Goal: Task Accomplishment & Management: Complete application form

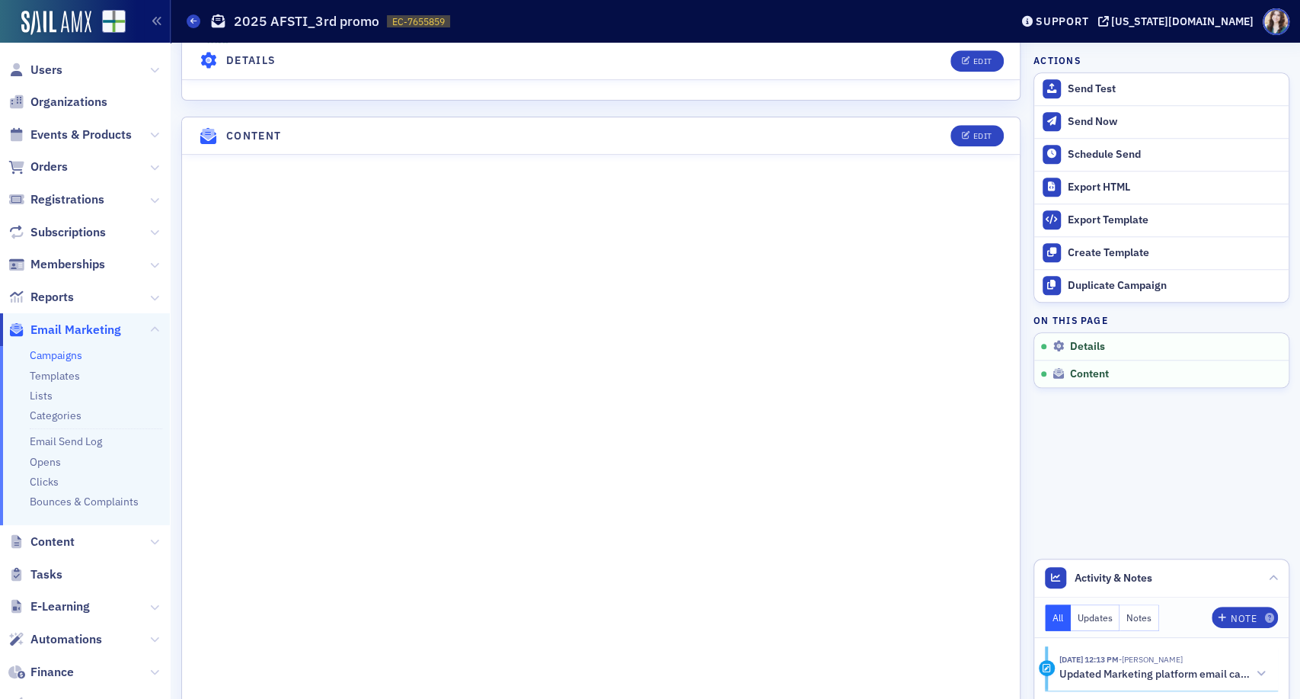
scroll to position [833, 0]
click at [962, 126] on span "Edit" at bounding box center [977, 130] width 30 height 8
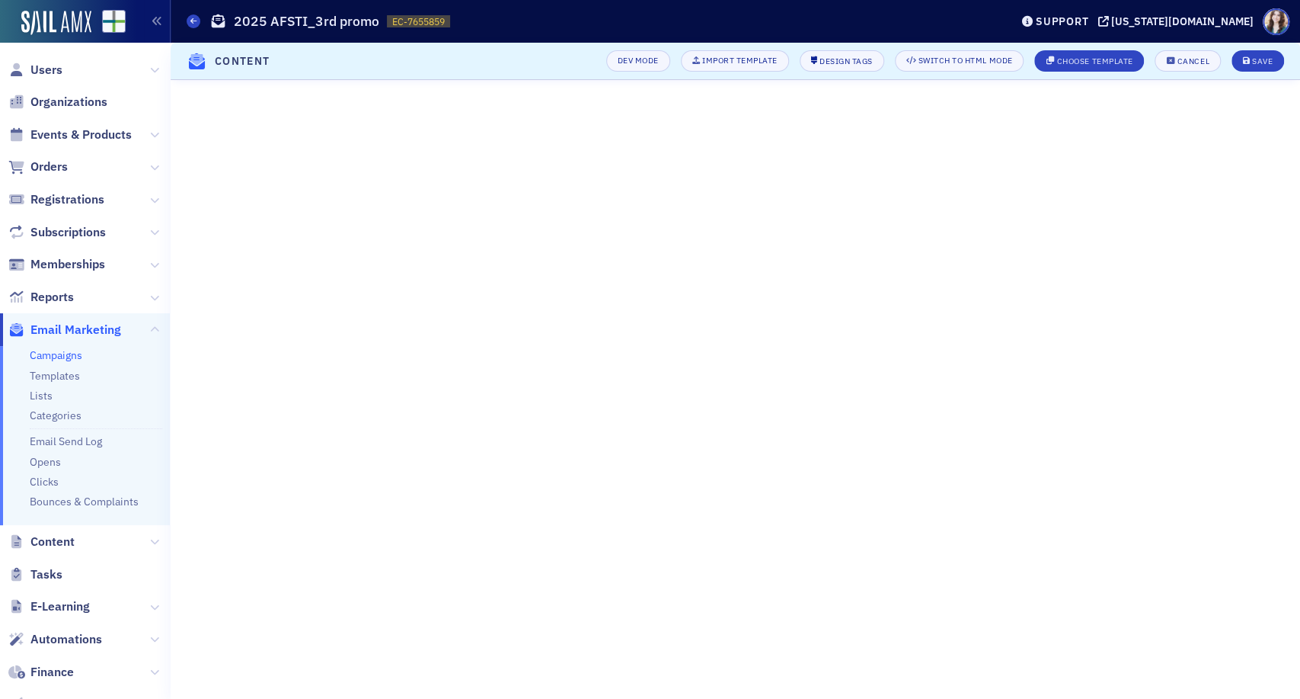
scroll to position [251, 0]
click at [1250, 57] on span "Save" at bounding box center [1258, 61] width 30 height 8
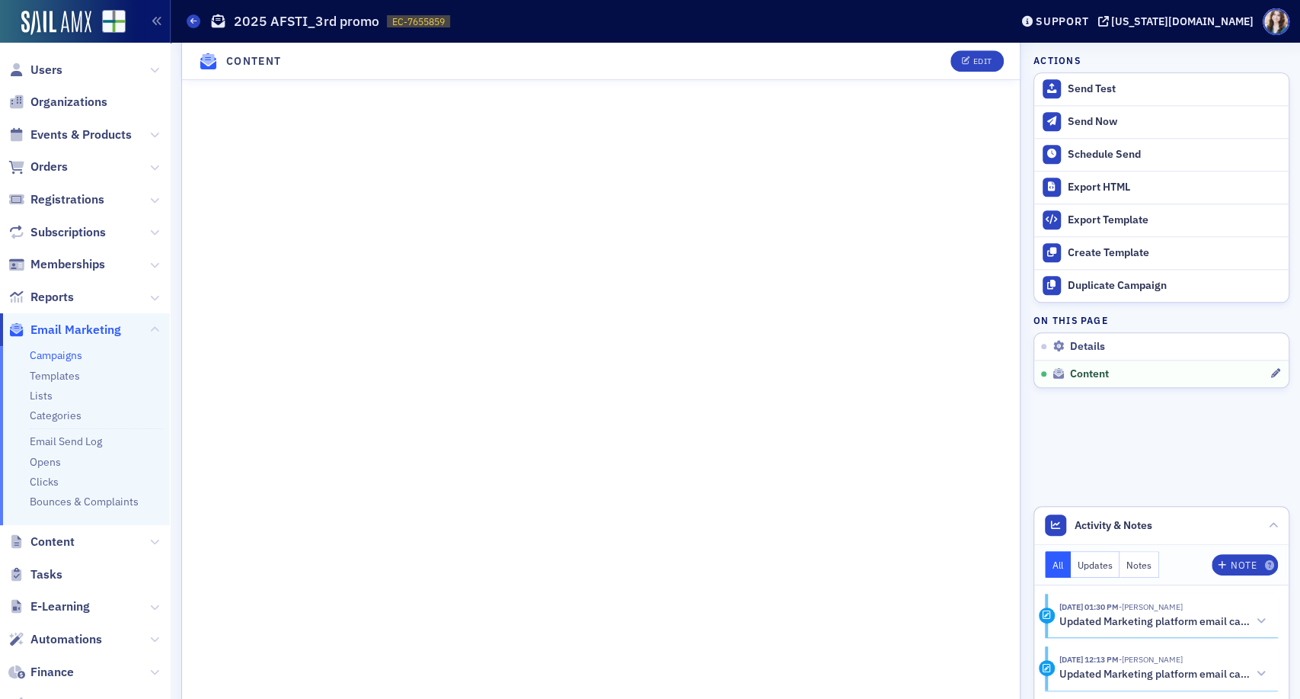
scroll to position [889, 0]
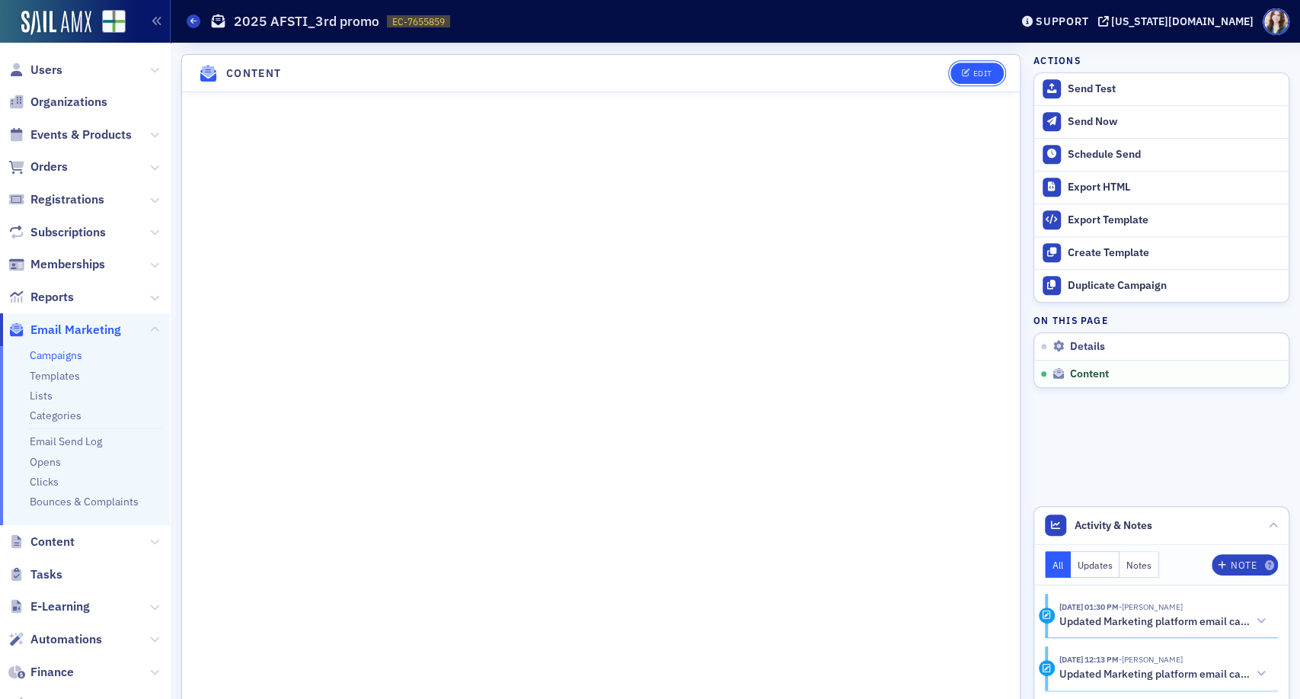
click at [973, 69] on div "Edit" at bounding box center [982, 73] width 19 height 8
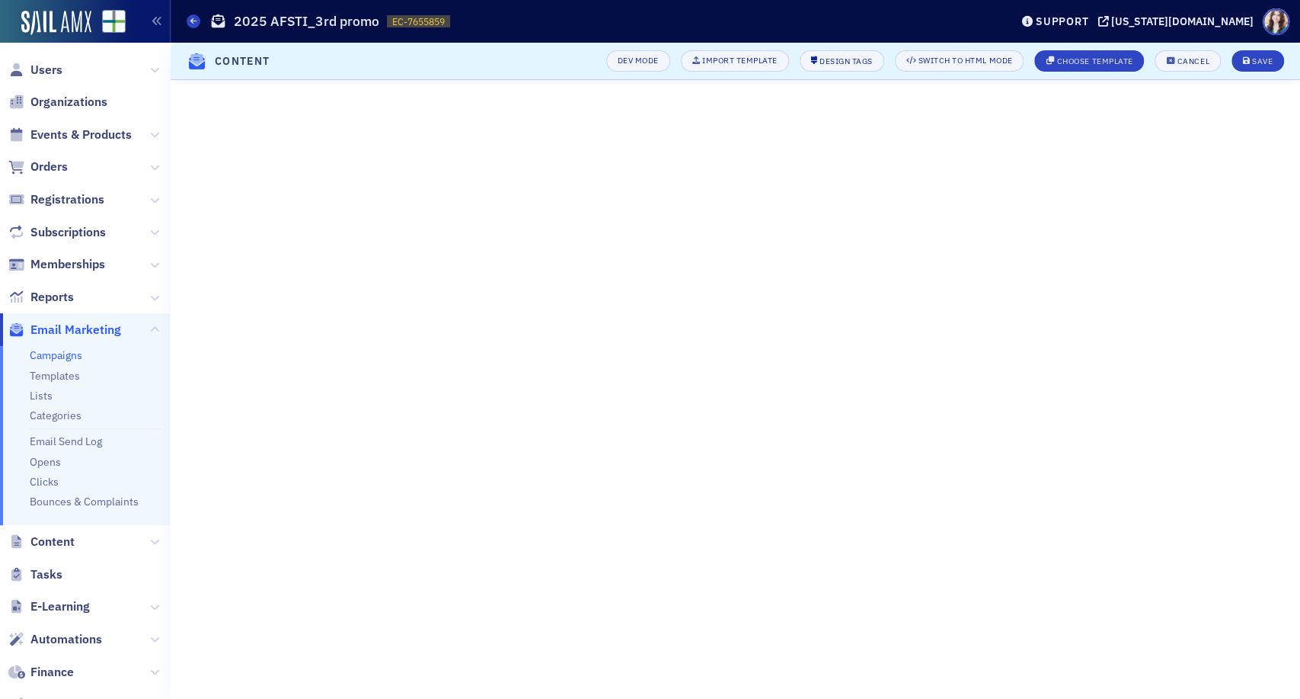
scroll to position [251, 0]
click at [1246, 61] on icon "submit" at bounding box center [1247, 61] width 8 height 8
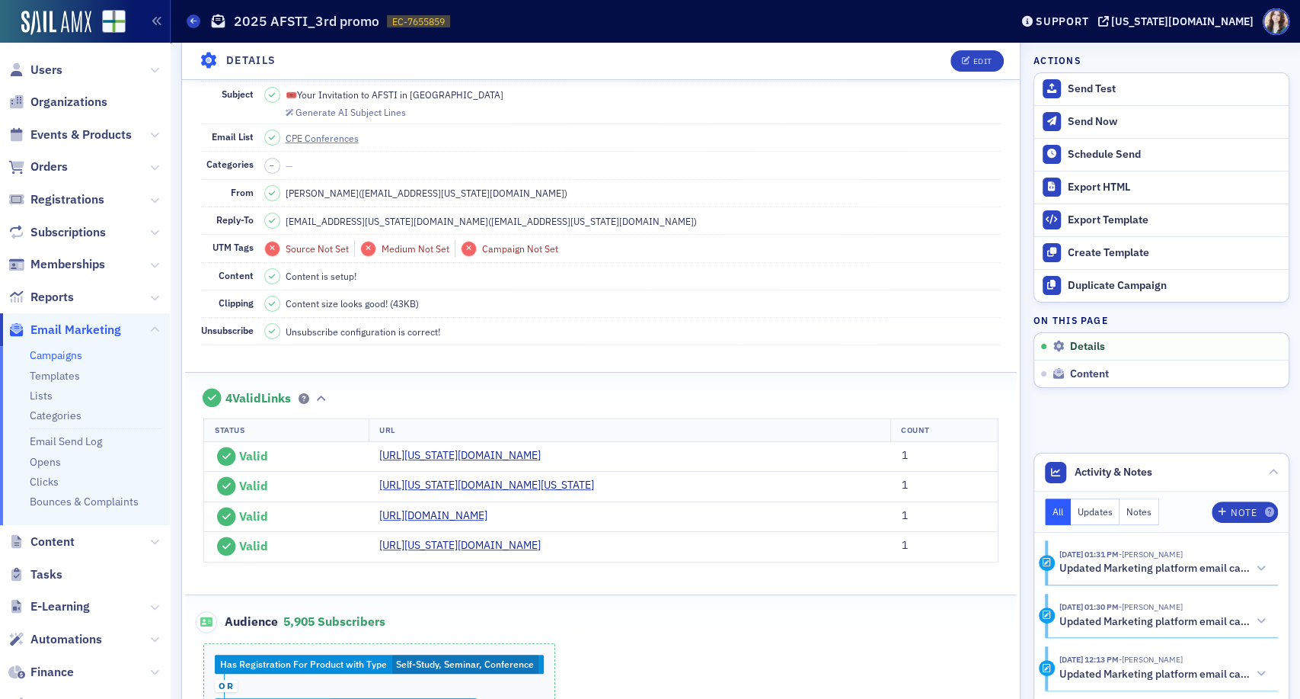
scroll to position [0, 0]
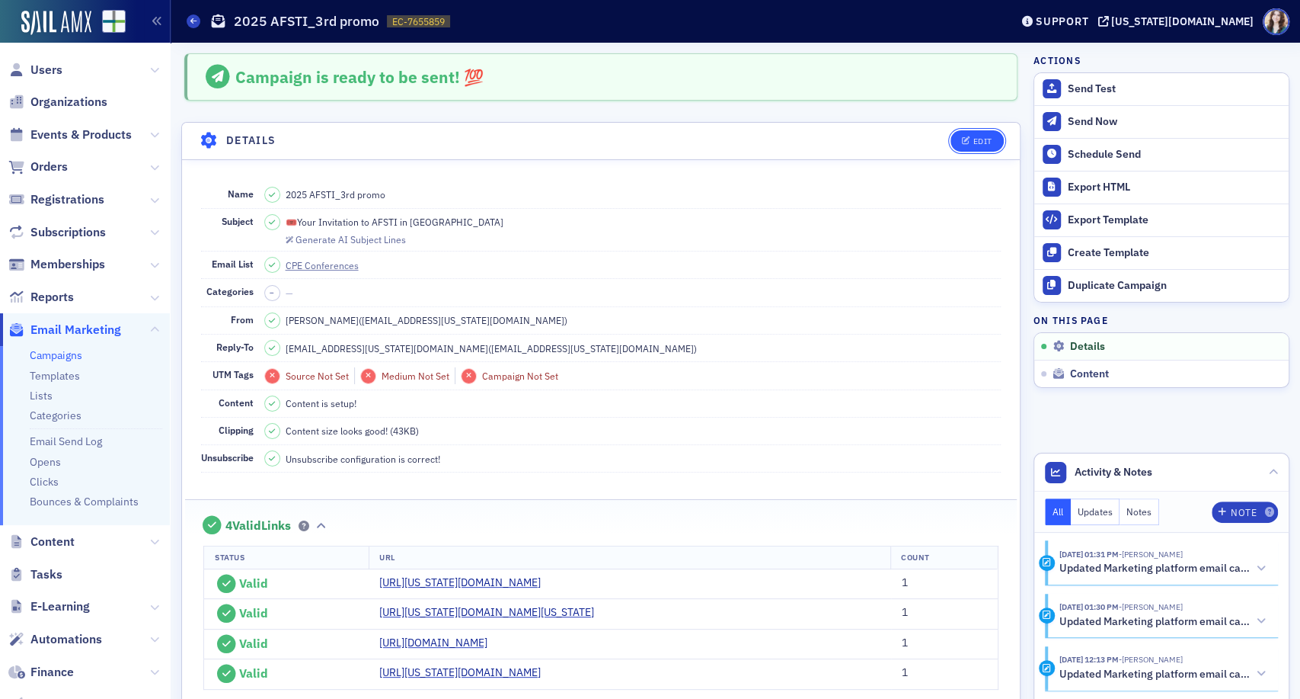
click at [961, 148] on button "Edit" at bounding box center [977, 140] width 53 height 21
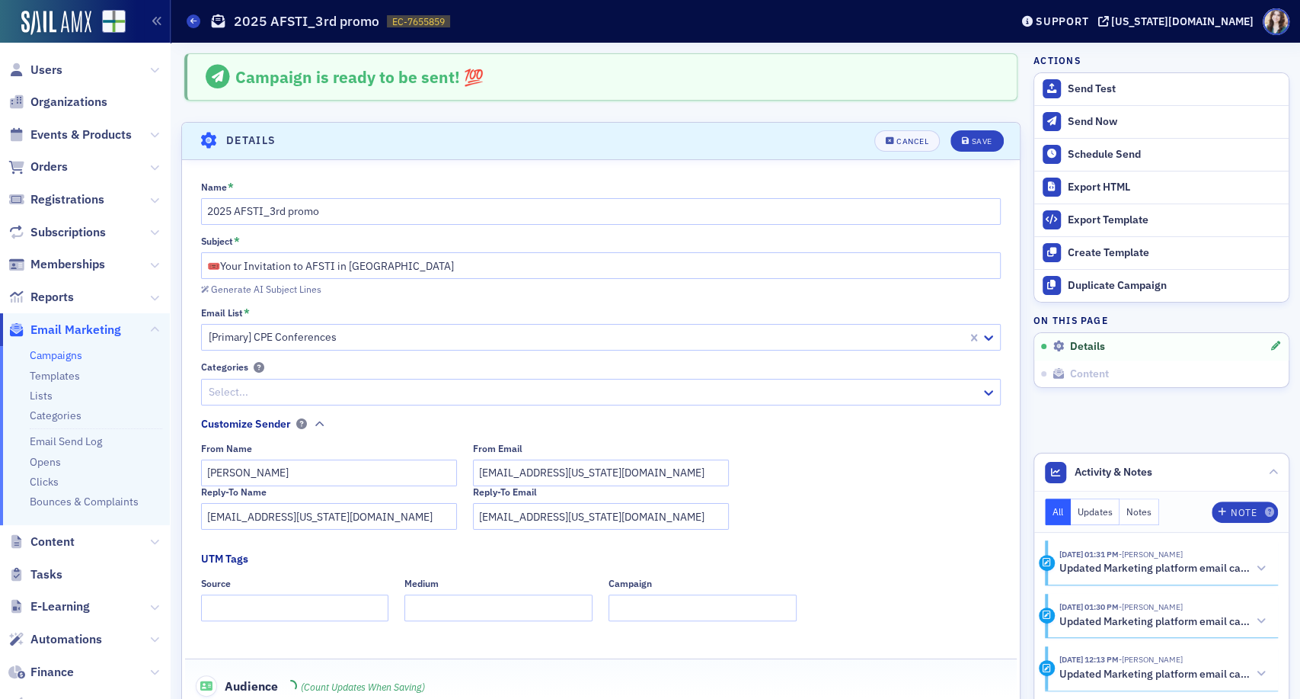
scroll to position [71, 0]
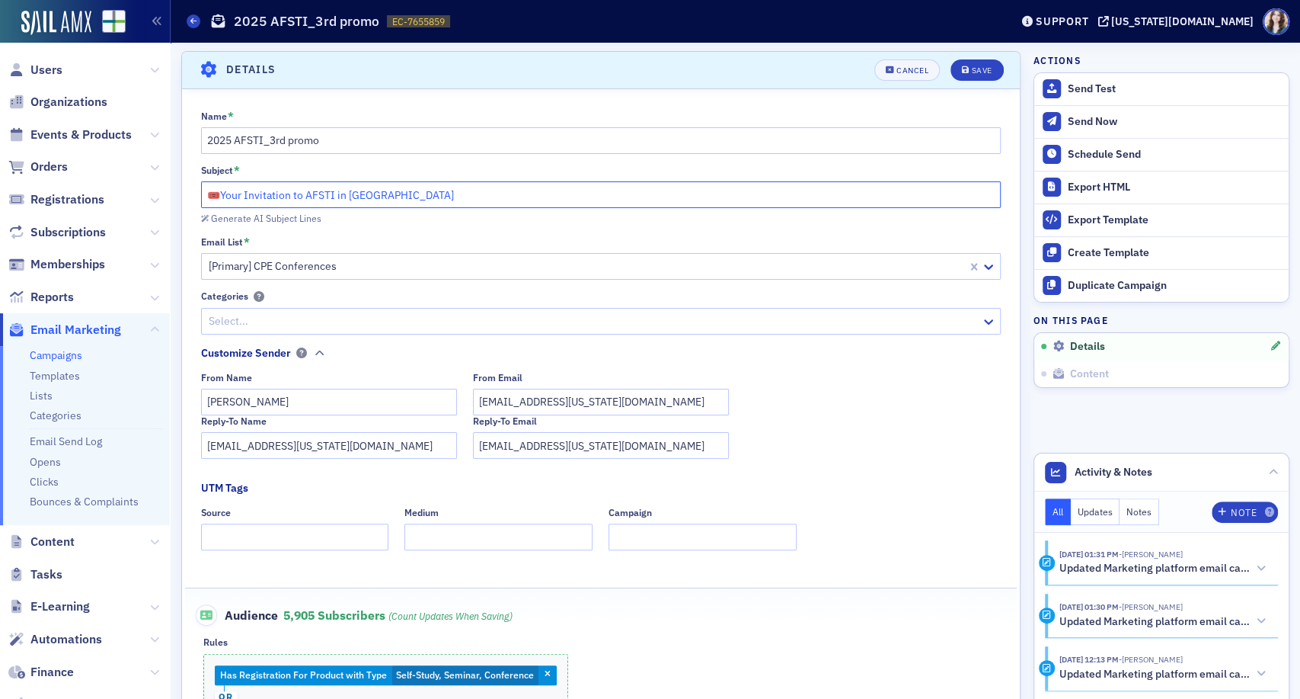
click at [219, 195] on input "🎟️Your Invitation to AFSTI in [GEOGRAPHIC_DATA]" at bounding box center [601, 194] width 801 height 27
click at [223, 193] on input "🎟️Your Invitation to AFSTI in [GEOGRAPHIC_DATA]" at bounding box center [601, 194] width 801 height 27
click at [251, 193] on input "🎟️Your Invitation to AFSTI in [GEOGRAPHIC_DATA]" at bounding box center [601, 194] width 801 height 27
click at [245, 198] on input "🎟️Your Invitation to AFSTI in [GEOGRAPHIC_DATA]" at bounding box center [601, 194] width 801 height 27
drag, startPoint x: 226, startPoint y: 192, endPoint x: 553, endPoint y: 169, distance: 328.4
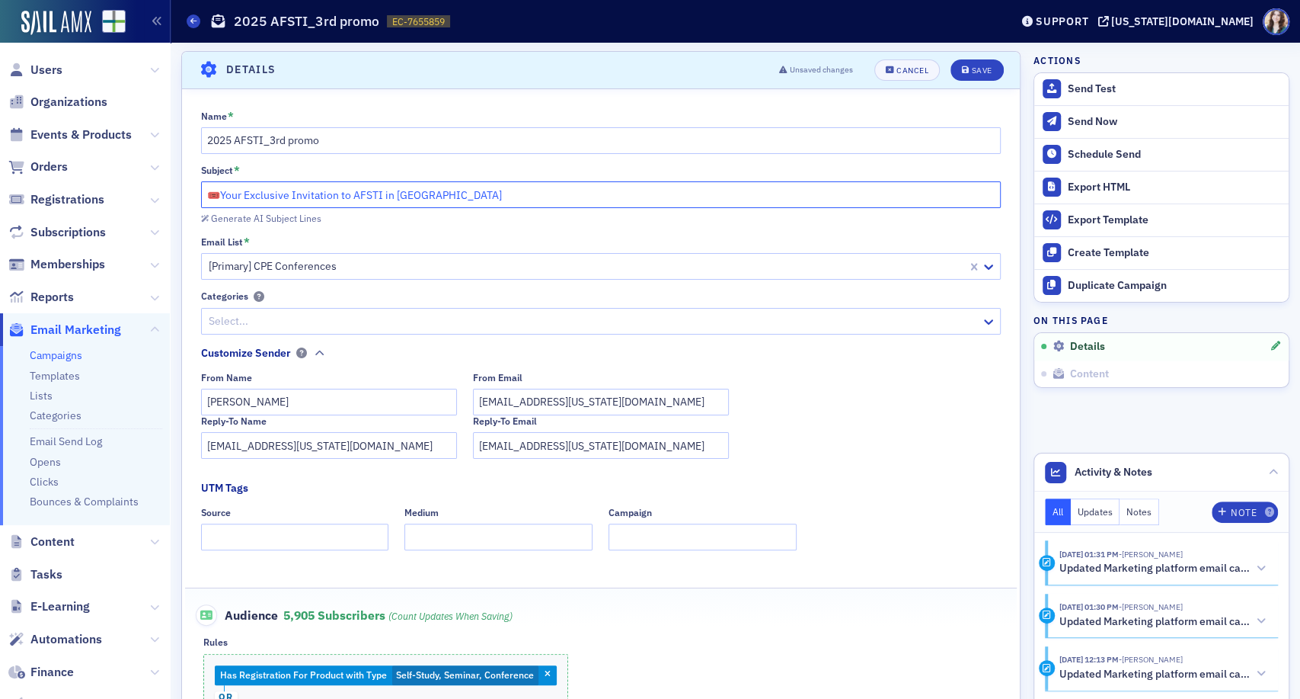
click at [553, 169] on div "Subject * 🎟️Your Exclusive Invitation to AFSTI in [GEOGRAPHIC_DATA]" at bounding box center [601, 186] width 801 height 43
type input "🎟️"
paste input "2025 [US_STATE] Federal and State Tax Institute from [DATE]-[DATE]."
type input "2"
drag, startPoint x: 463, startPoint y: 189, endPoint x: 428, endPoint y: 194, distance: 35.3
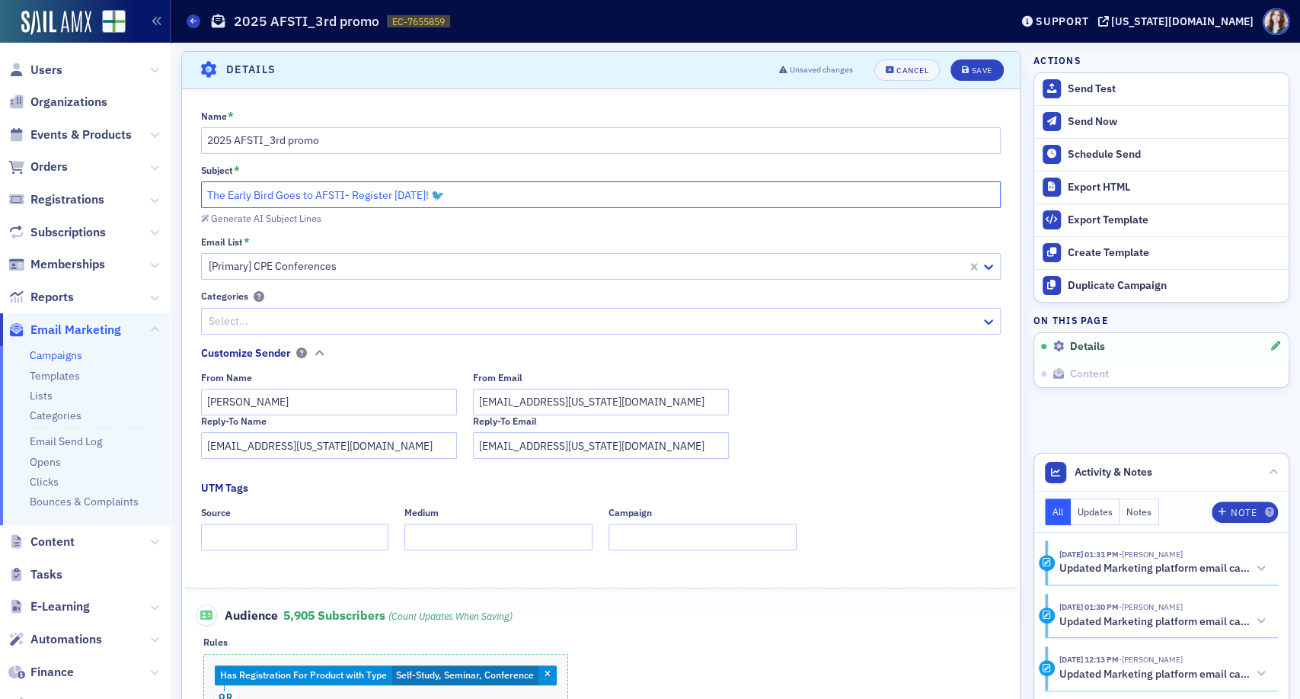
click at [428, 194] on input "The Early Bird Goes to AFSTI- Register [DATE]! 🐦" at bounding box center [601, 194] width 801 height 27
click at [205, 194] on input "The Early Bird Goes to AFSTI- Register [DATE]!" at bounding box center [601, 194] width 801 height 27
paste input "🐦"
click at [383, 63] on header "Details Unsaved changes Cancel Save" at bounding box center [601, 70] width 838 height 37
click at [435, 197] on input "🐦 The Early Bird Goes to AFSTI- Register [DATE]!" at bounding box center [601, 194] width 801 height 27
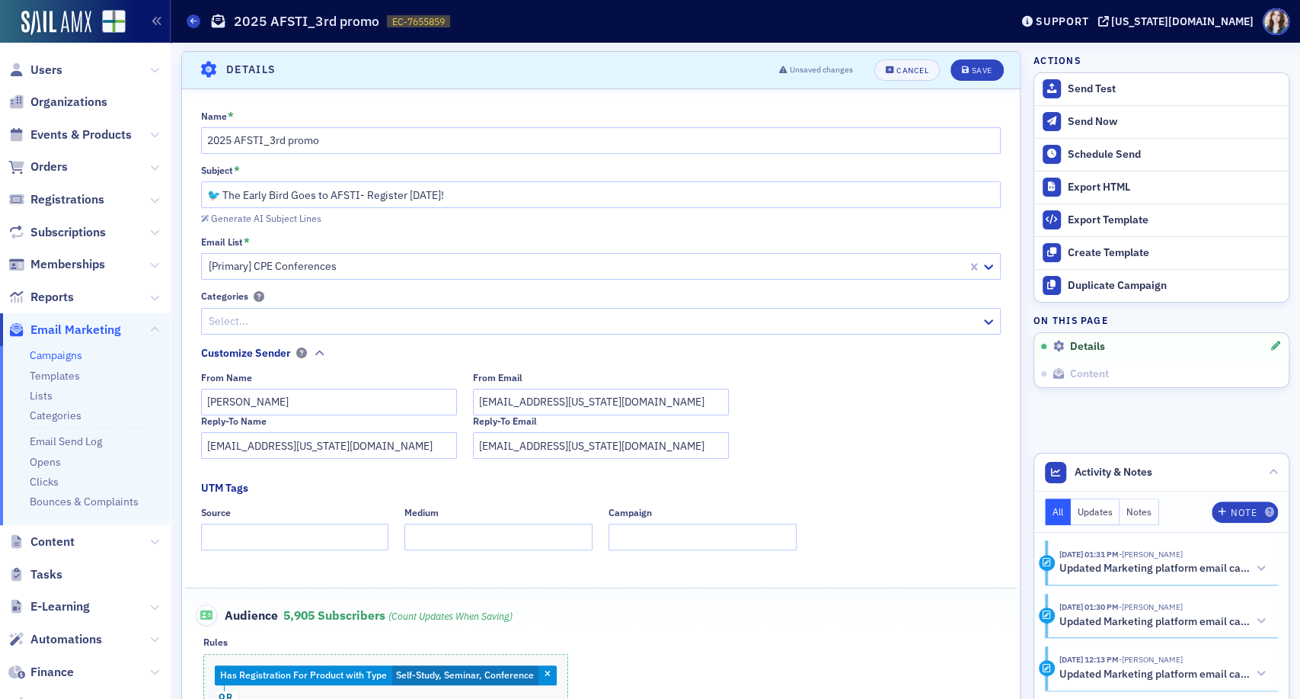
click at [444, 212] on div "Generate AI Subject Lines" at bounding box center [601, 218] width 801 height 16
drag, startPoint x: 363, startPoint y: 197, endPoint x: 380, endPoint y: 197, distance: 17.5
click at [380, 197] on input "🐦 The Early Bird Goes to AFSTI- Register [DATE]!" at bounding box center [601, 194] width 801 height 27
click at [421, 219] on div "Generate AI Subject Lines" at bounding box center [601, 218] width 801 height 16
click at [452, 192] on input "🐦 The Early Bird Goes to AFSTI- Register [DATE]!" at bounding box center [601, 194] width 801 height 27
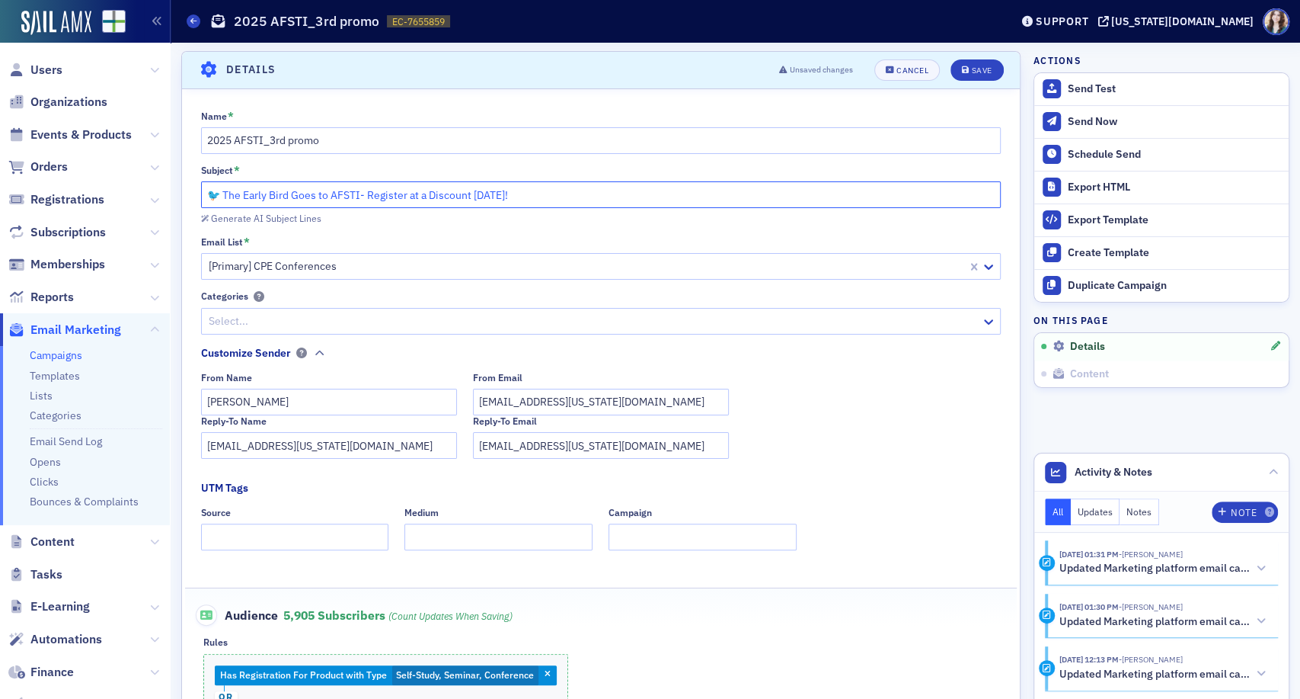
type input "🐦 The Early Bird Goes to AFSTI- Register at a Discount [DATE]!"
click at [505, 54] on header "Details Unsaved changes Cancel Save" at bounding box center [601, 70] width 838 height 37
click at [958, 75] on button "Save" at bounding box center [977, 69] width 53 height 21
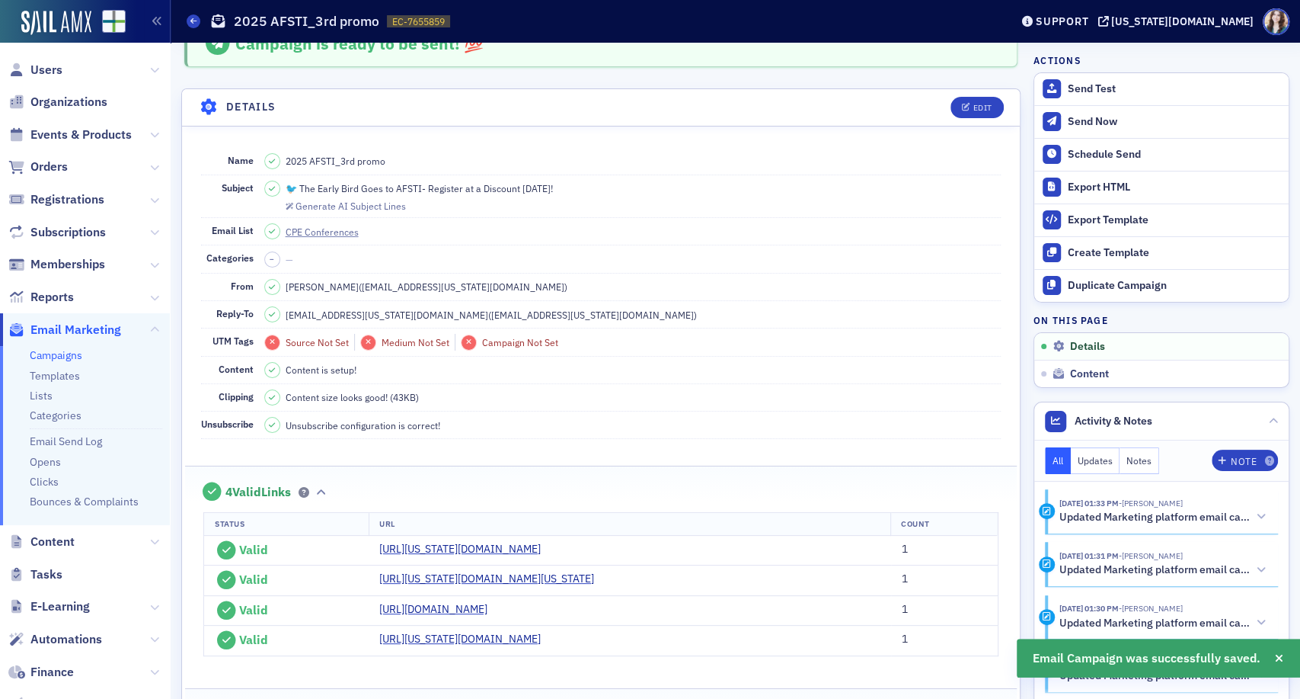
scroll to position [0, 0]
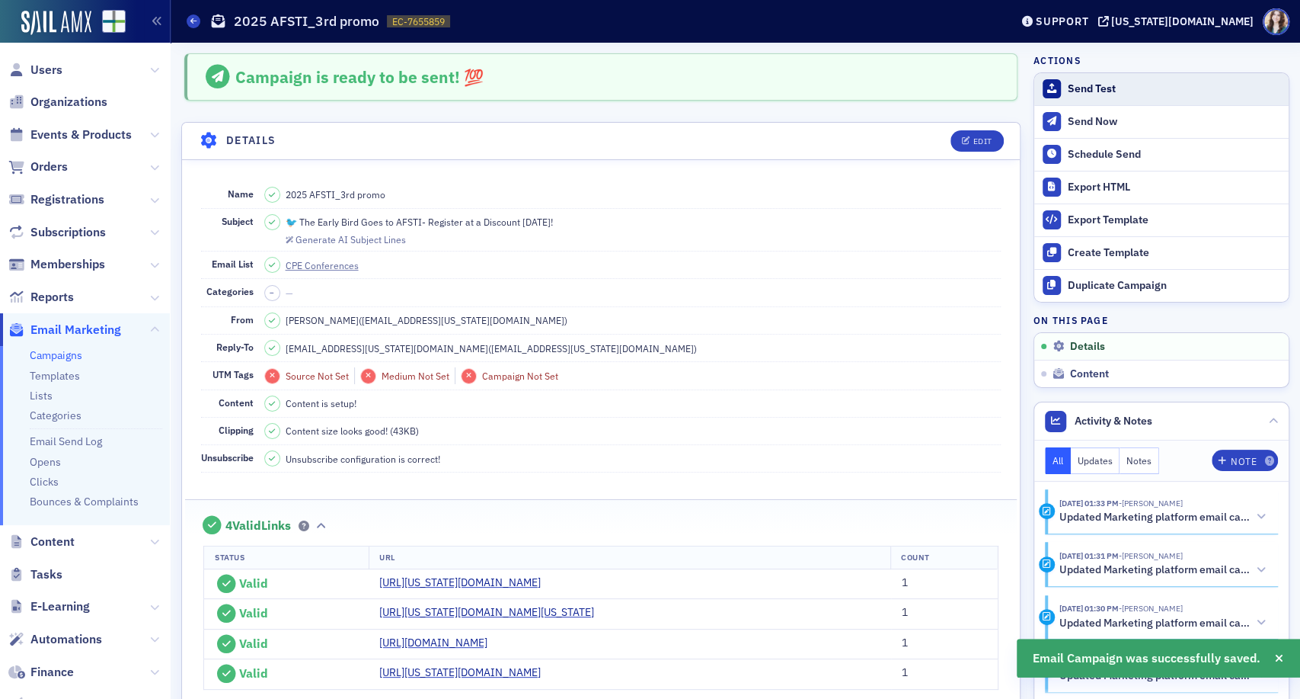
click at [1081, 86] on div "Send Test" at bounding box center [1174, 89] width 213 height 14
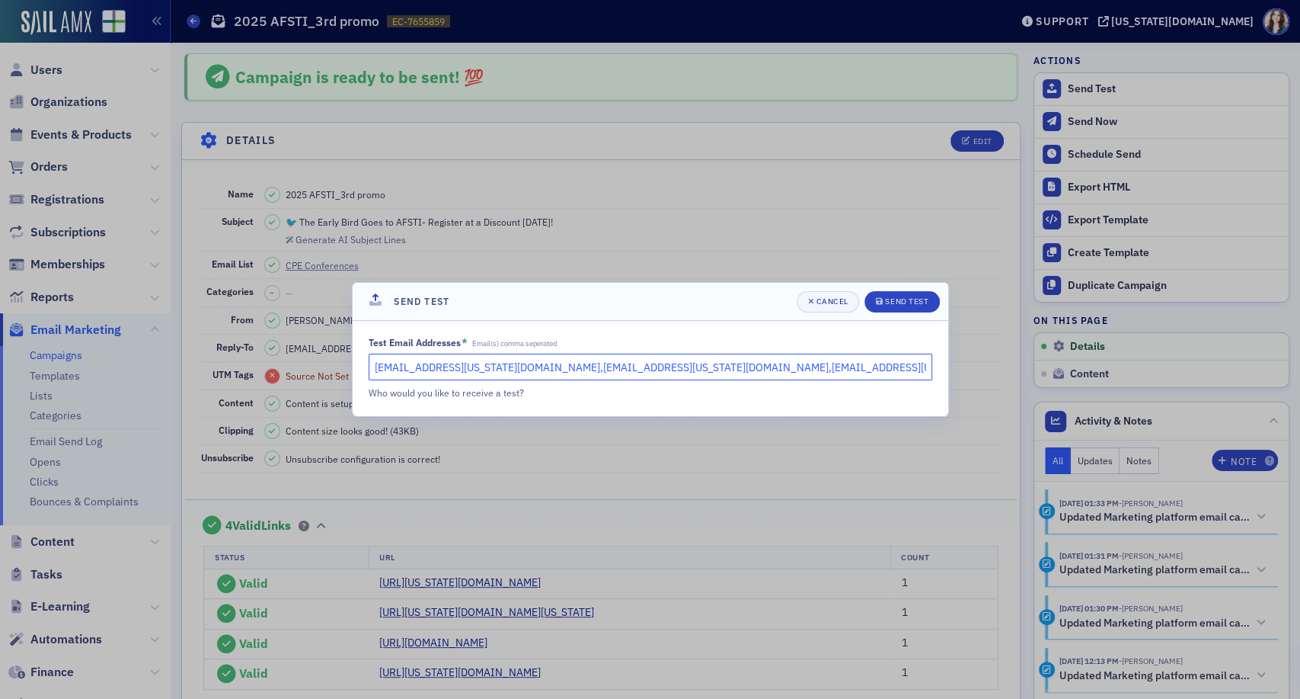
drag, startPoint x: 603, startPoint y: 373, endPoint x: 486, endPoint y: 375, distance: 117.3
click at [486, 375] on input "[EMAIL_ADDRESS][US_STATE][DOMAIN_NAME],[EMAIL_ADDRESS][US_STATE][DOMAIN_NAME],[…" at bounding box center [651, 366] width 564 height 27
type input "[EMAIL_ADDRESS][US_STATE][DOMAIN_NAME],[EMAIL_ADDRESS][US_STATE][DOMAIN_NAME]"
click at [830, 301] on div "Cancel" at bounding box center [832, 301] width 32 height 8
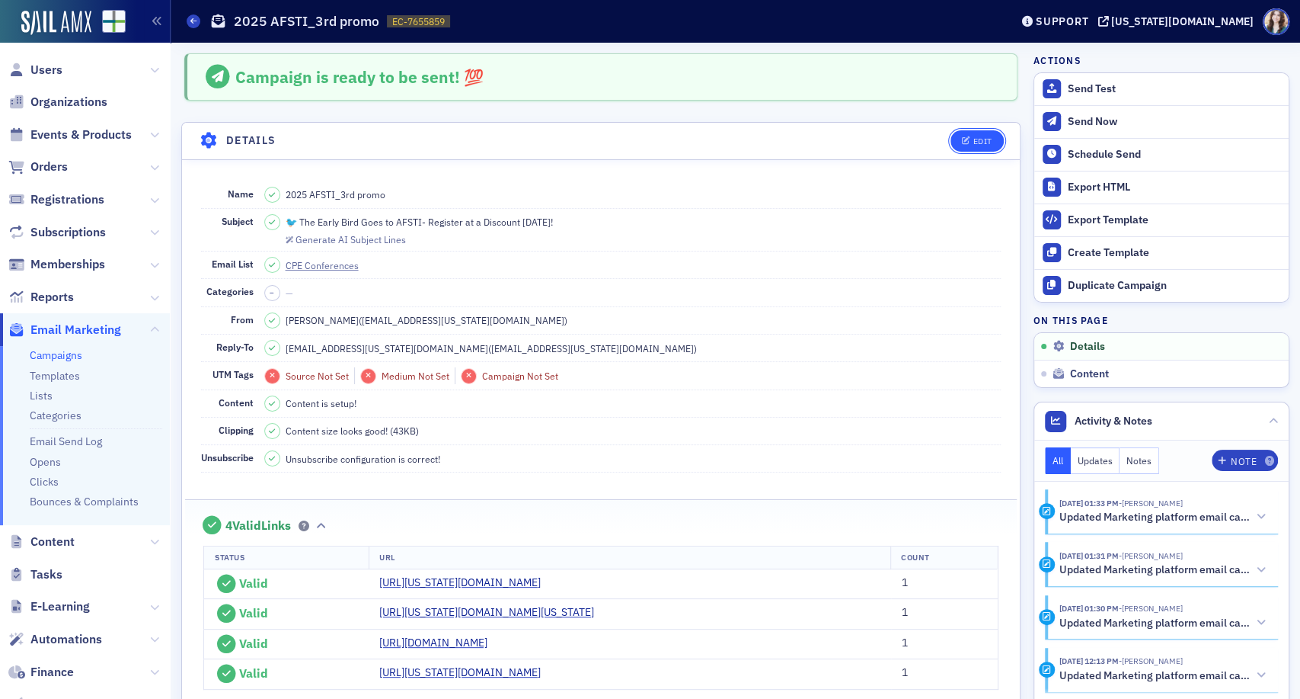
click at [974, 143] on div "Edit" at bounding box center [982, 141] width 19 height 8
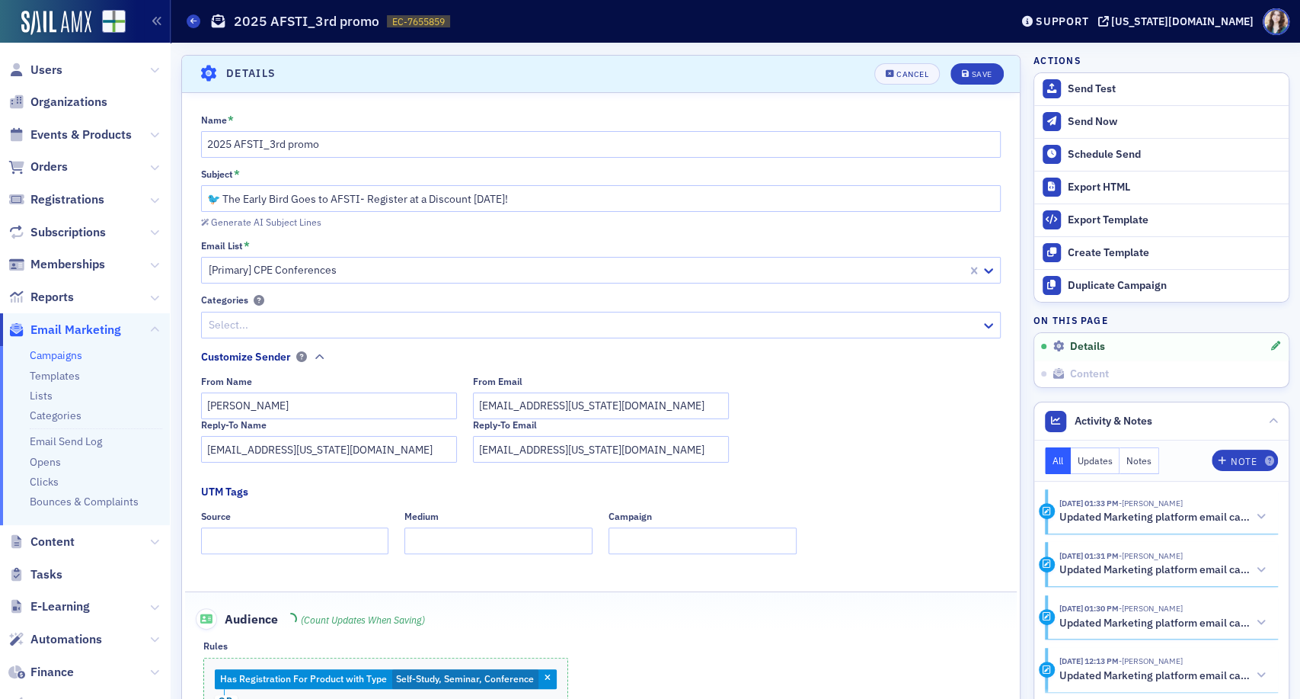
scroll to position [71, 0]
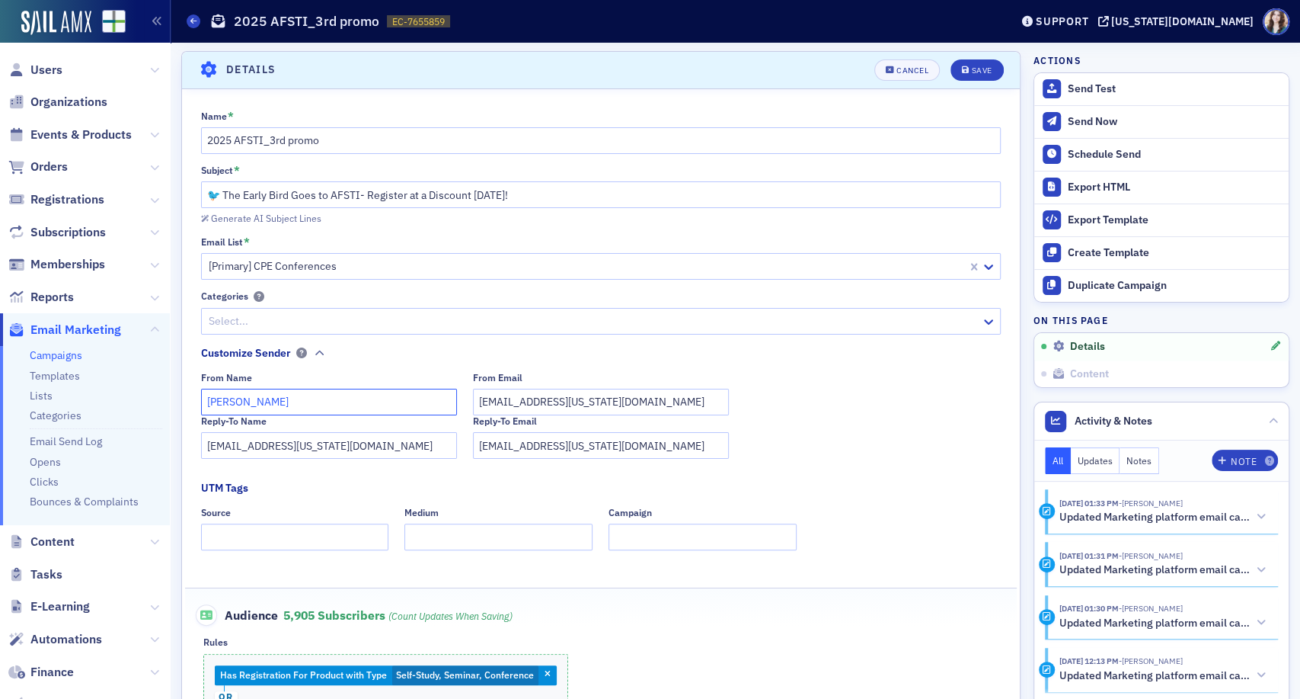
drag, startPoint x: 309, startPoint y: 404, endPoint x: 191, endPoint y: 410, distance: 117.5
click at [191, 410] on div "Name * 2025 AFSTI_3rd promo Subject * 🐦 The Early Bird Goes to AFSTI- Register …" at bounding box center [601, 473] width 838 height 727
type input "[PERSON_NAME]"
drag, startPoint x: 504, startPoint y: 401, endPoint x: 449, endPoint y: 405, distance: 55.7
click at [449, 405] on div "From Name [PERSON_NAME] From Email [EMAIL_ADDRESS][US_STATE][DOMAIN_NAME]" at bounding box center [601, 393] width 801 height 43
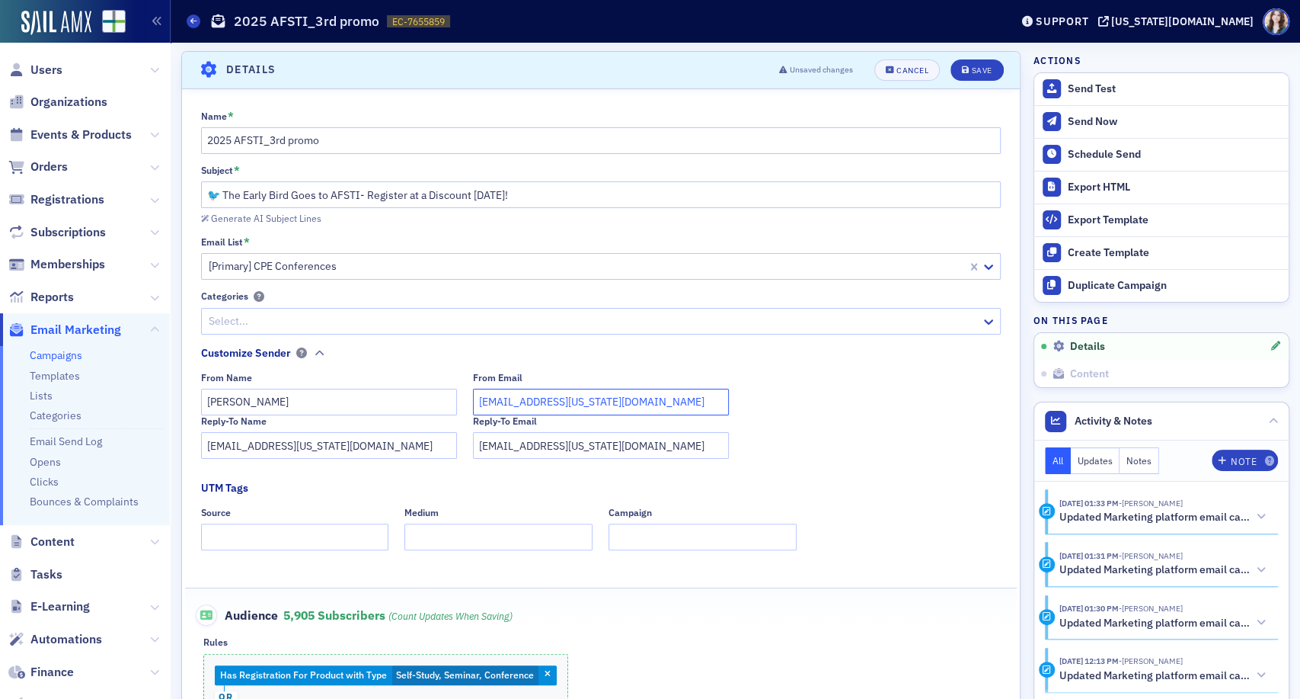
type input "[EMAIL_ADDRESS][US_STATE][DOMAIN_NAME]"
drag, startPoint x: 489, startPoint y: 443, endPoint x: 466, endPoint y: 446, distance: 23.1
click at [466, 446] on div "Reply-To Name [EMAIL_ADDRESS][US_STATE][DOMAIN_NAME] Reply-To Email [EMAIL_ADDR…" at bounding box center [601, 436] width 801 height 43
type input "[EMAIL_ADDRESS][US_STATE][DOMAIN_NAME]"
drag, startPoint x: 222, startPoint y: 446, endPoint x: 201, endPoint y: 446, distance: 21.3
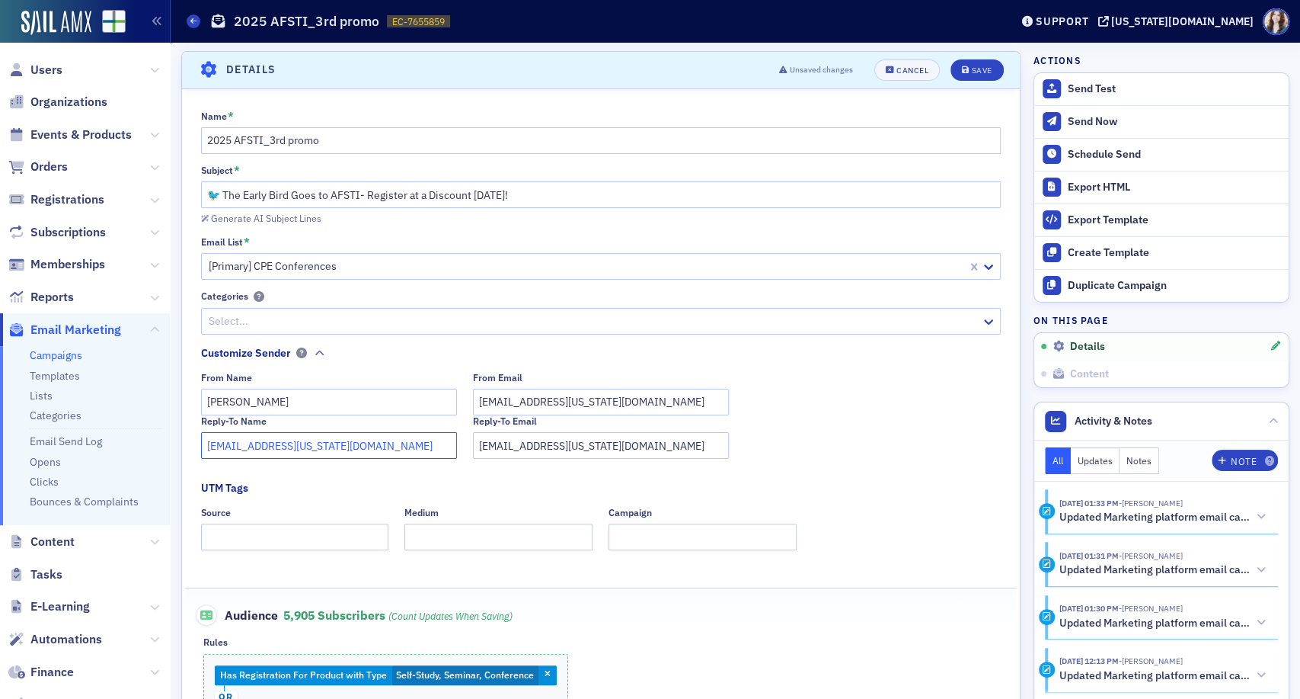
click at [201, 446] on input "[EMAIL_ADDRESS][US_STATE][DOMAIN_NAME]" at bounding box center [329, 445] width 256 height 27
type input "[EMAIL_ADDRESS][US_STATE][DOMAIN_NAME]"
click at [780, 415] on div "Reply-To Name [EMAIL_ADDRESS][US_STATE][DOMAIN_NAME] Reply-To Email [EMAIL_ADDR…" at bounding box center [601, 436] width 801 height 43
click at [980, 69] on button "Save" at bounding box center [977, 69] width 53 height 21
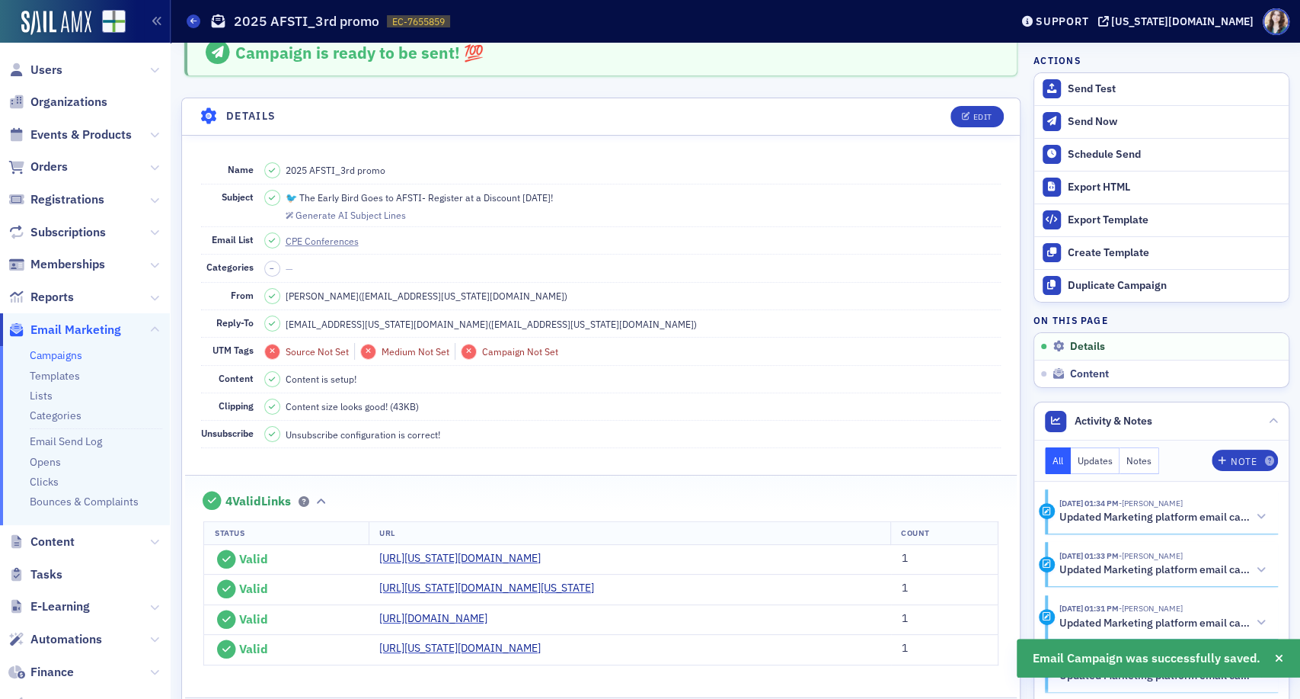
scroll to position [0, 0]
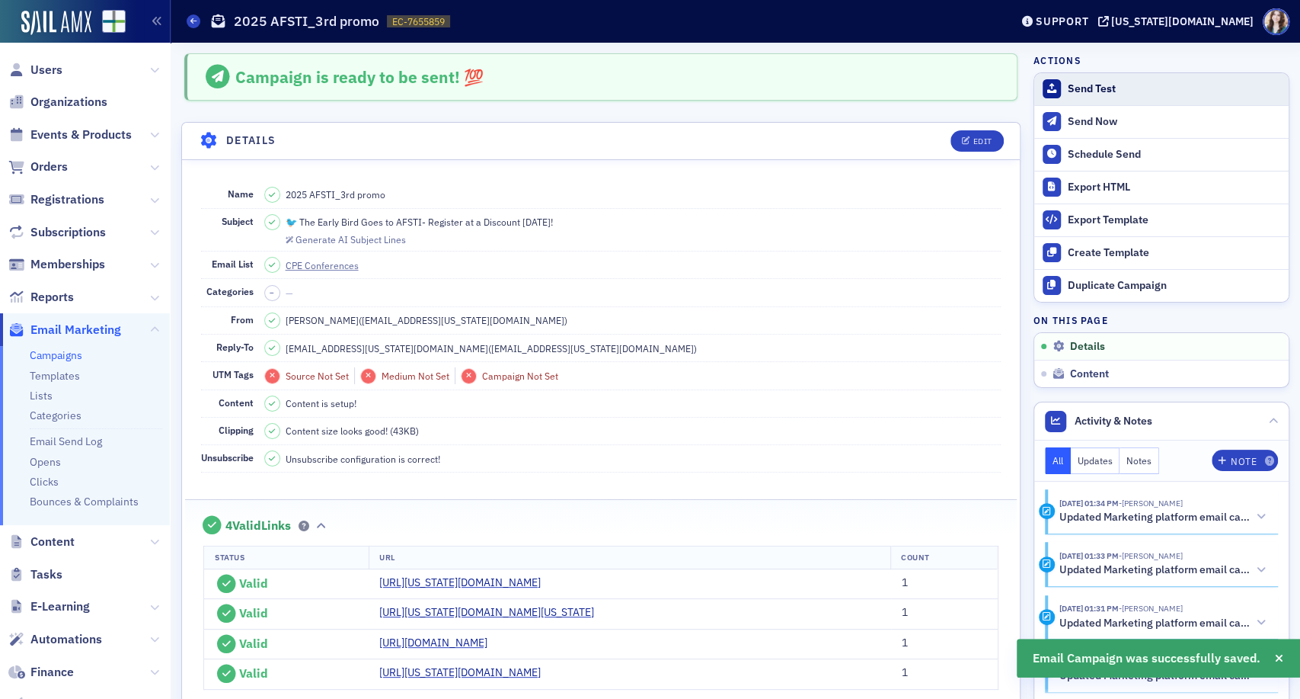
click at [1070, 78] on button "Send Test" at bounding box center [1162, 89] width 254 height 32
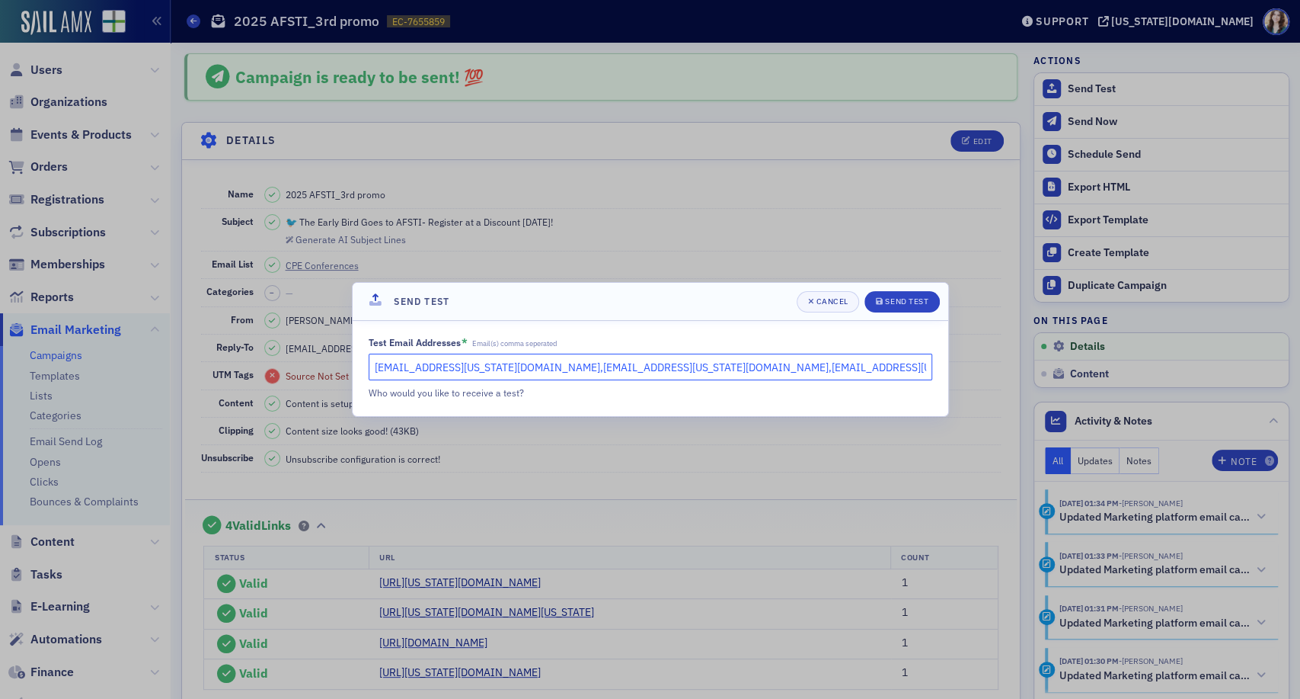
drag, startPoint x: 485, startPoint y: 365, endPoint x: 603, endPoint y: 370, distance: 118.2
click at [603, 370] on input "[EMAIL_ADDRESS][US_STATE][DOMAIN_NAME],[EMAIL_ADDRESS][US_STATE][DOMAIN_NAME],[…" at bounding box center [651, 366] width 564 height 27
type input "[EMAIL_ADDRESS][US_STATE][DOMAIN_NAME], [EMAIL_ADDRESS][US_STATE][DOMAIN_NAME]"
click at [683, 311] on header "Send Test Cancel Send Test" at bounding box center [651, 302] width 596 height 38
click at [932, 306] on button "Send Test" at bounding box center [902, 301] width 75 height 21
